Goal: Task Accomplishment & Management: Manage account settings

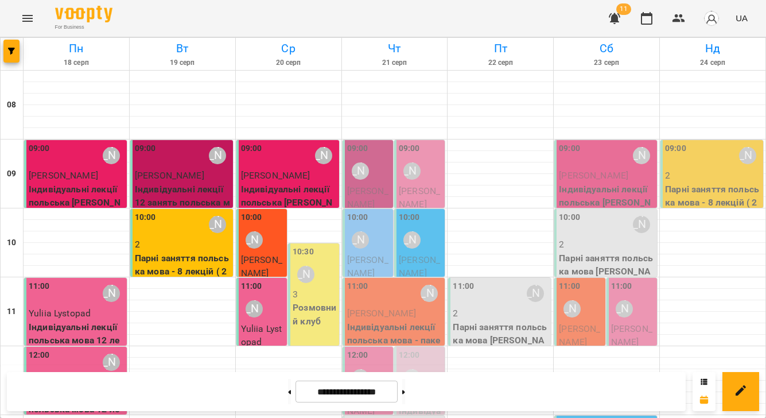
scroll to position [416, 0]
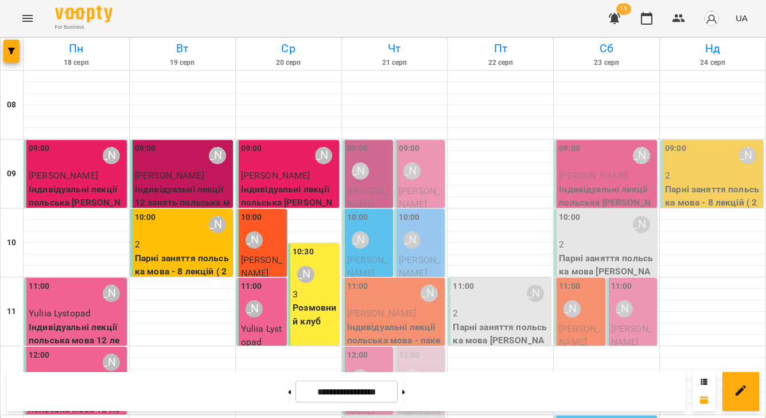
scroll to position [427, 0]
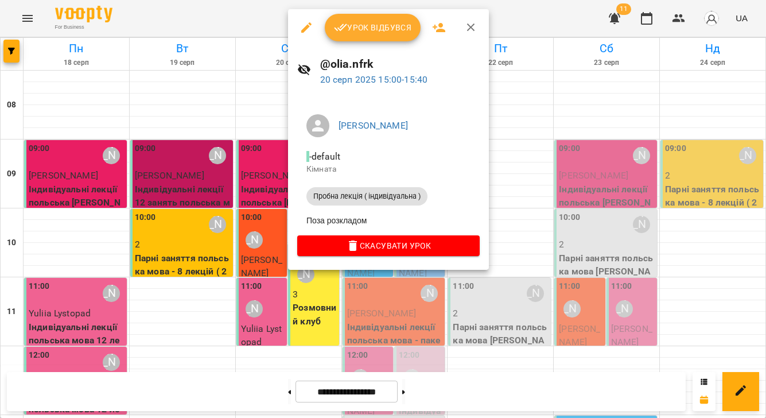
click at [360, 25] on span "Урок відбувся" at bounding box center [373, 28] width 78 height 14
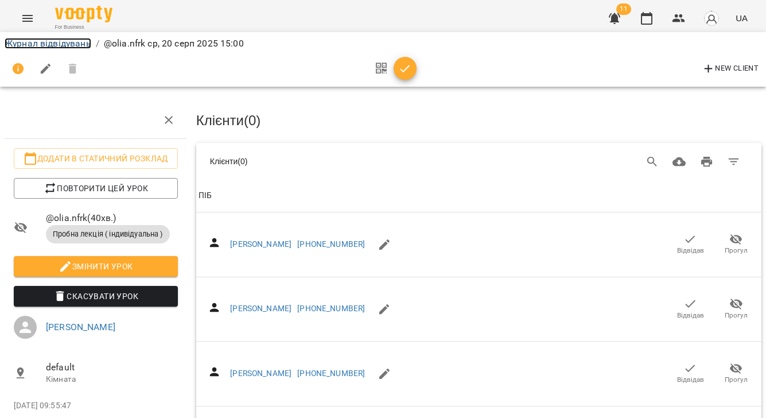
click at [75, 45] on link "Журнал відвідувань" at bounding box center [48, 43] width 87 height 11
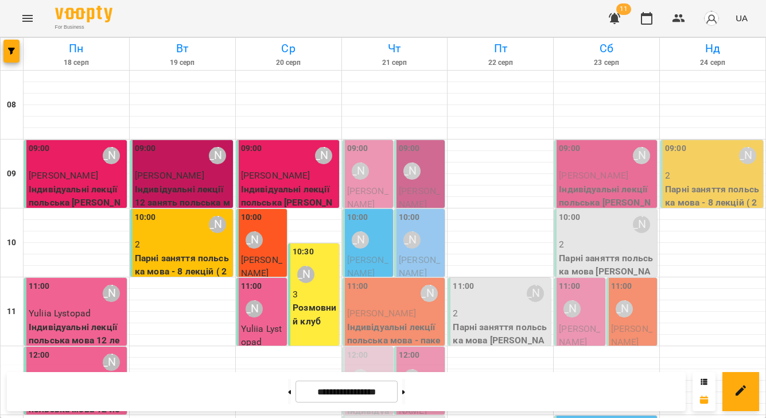
scroll to position [174, 0]
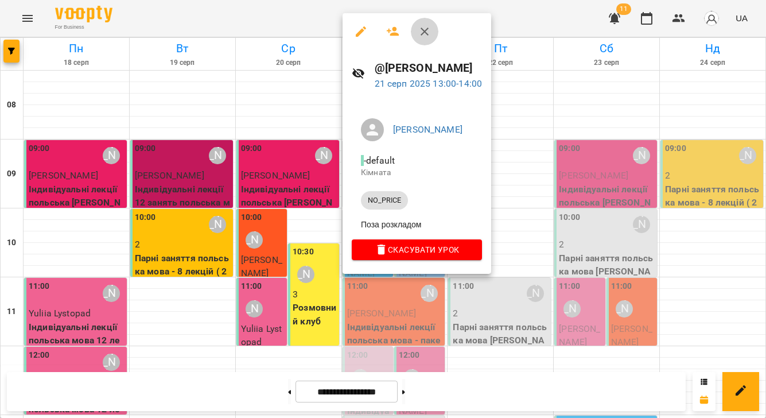
click at [419, 34] on icon "button" at bounding box center [425, 32] width 14 height 14
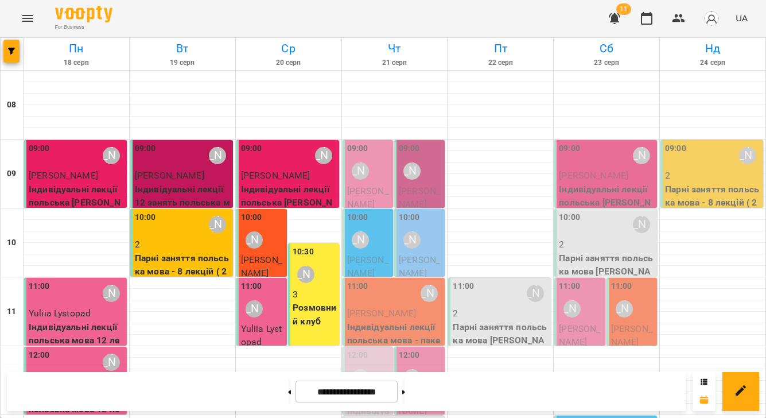
click at [373, 391] on p "0" at bounding box center [369, 398] width 44 height 14
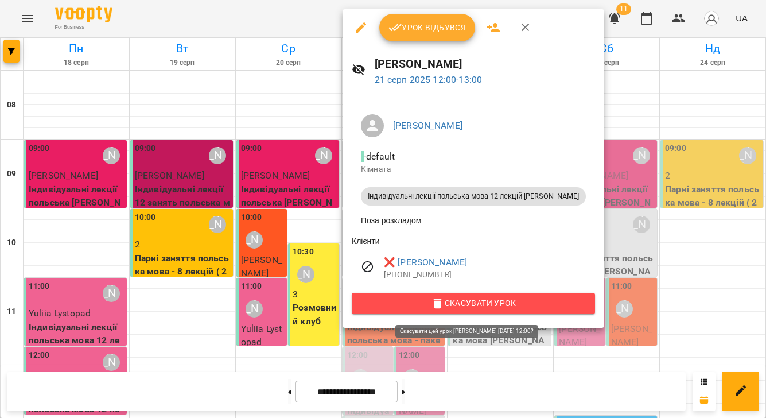
click at [501, 310] on span "Скасувати Урок" at bounding box center [473, 303] width 225 height 14
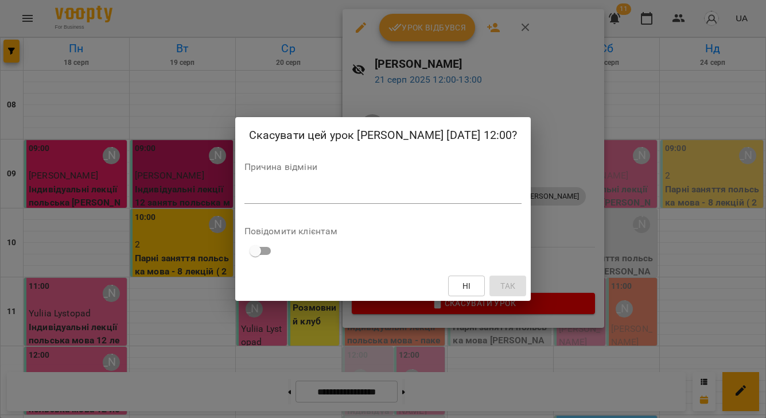
click at [278, 198] on textarea at bounding box center [383, 194] width 278 height 11
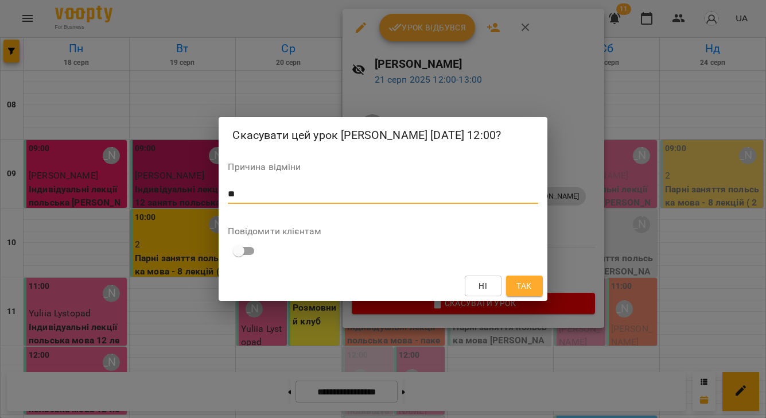
type textarea "*"
type textarea "**********"
click at [532, 286] on span "Так" at bounding box center [524, 286] width 18 height 14
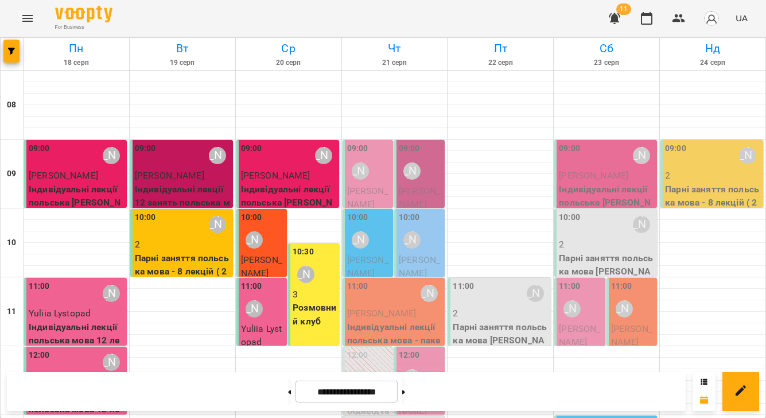
scroll to position [0, 0]
click at [25, 14] on icon "Menu" at bounding box center [28, 18] width 14 height 14
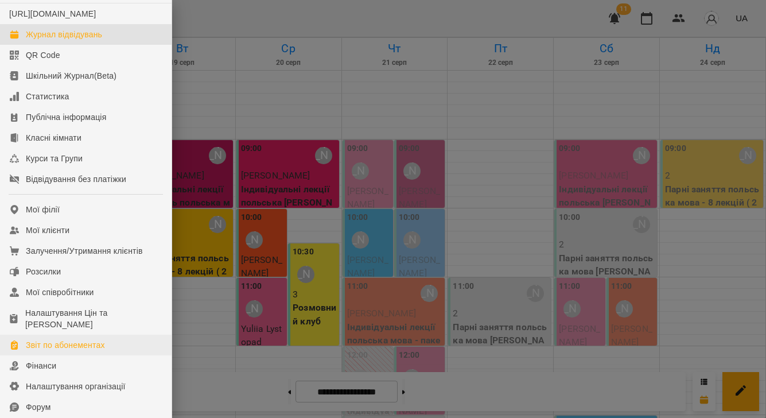
scroll to position [32, 0]
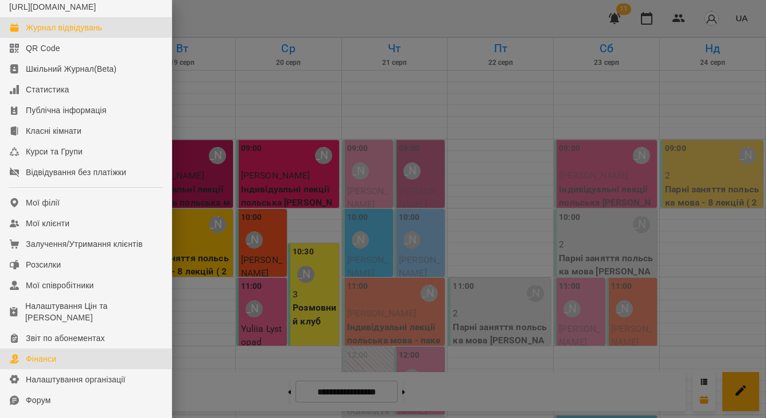
click at [52, 364] on div "Фінанси" at bounding box center [41, 358] width 30 height 11
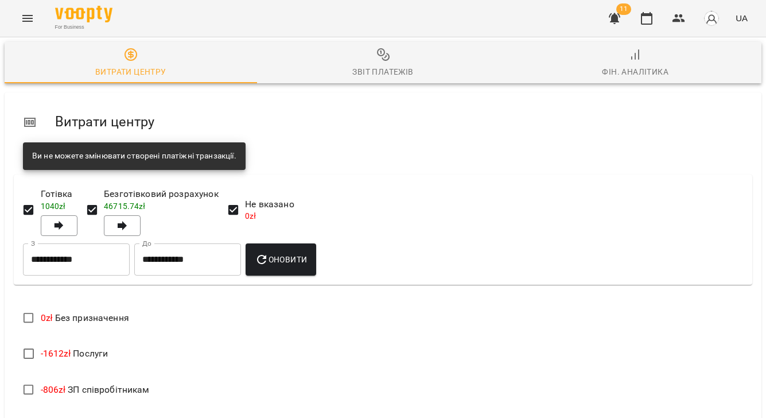
click at [631, 64] on span "Фін. Аналітика" at bounding box center [635, 63] width 239 height 31
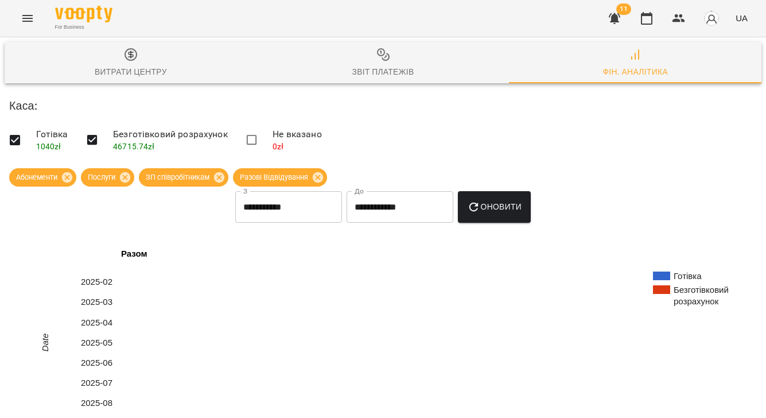
scroll to position [750, 0]
